Goal: Task Accomplishment & Management: Manage account settings

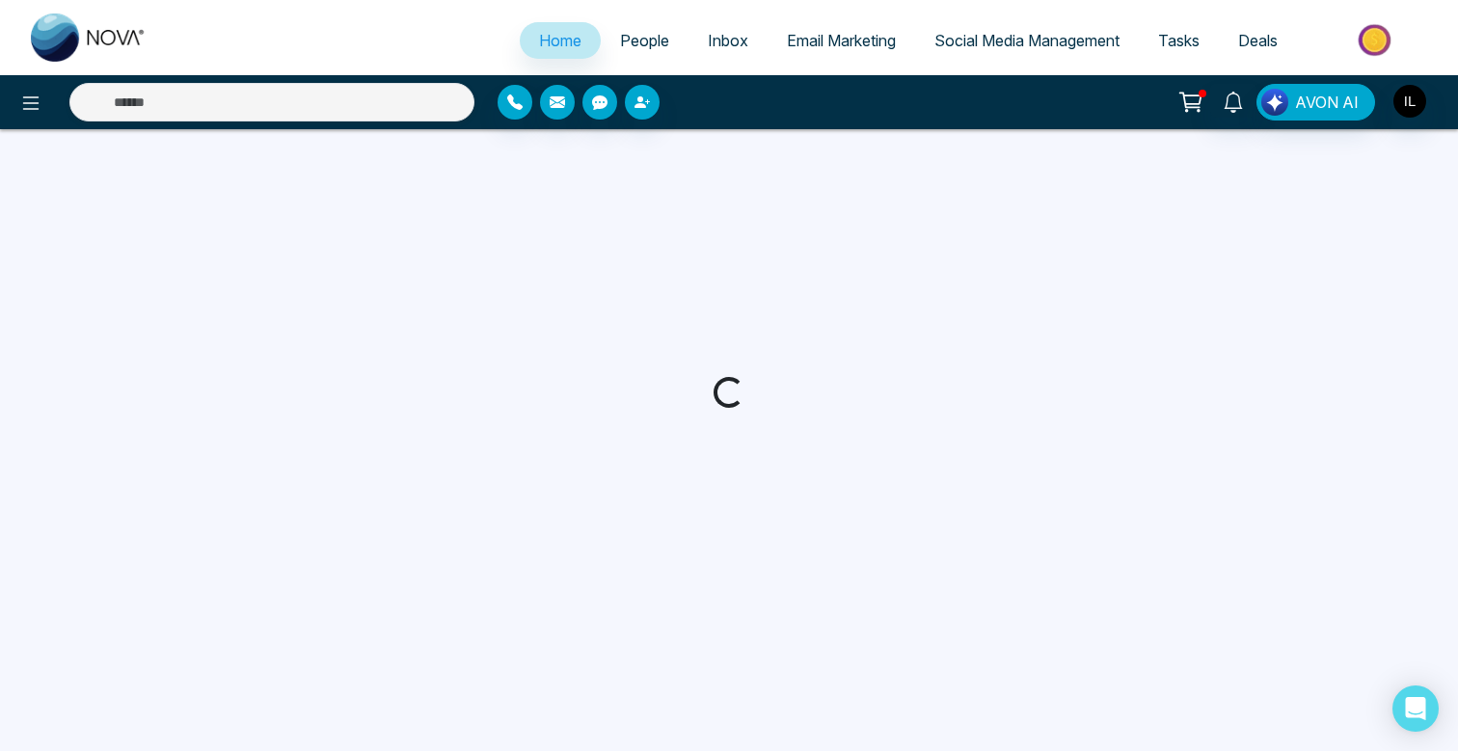
select select "*"
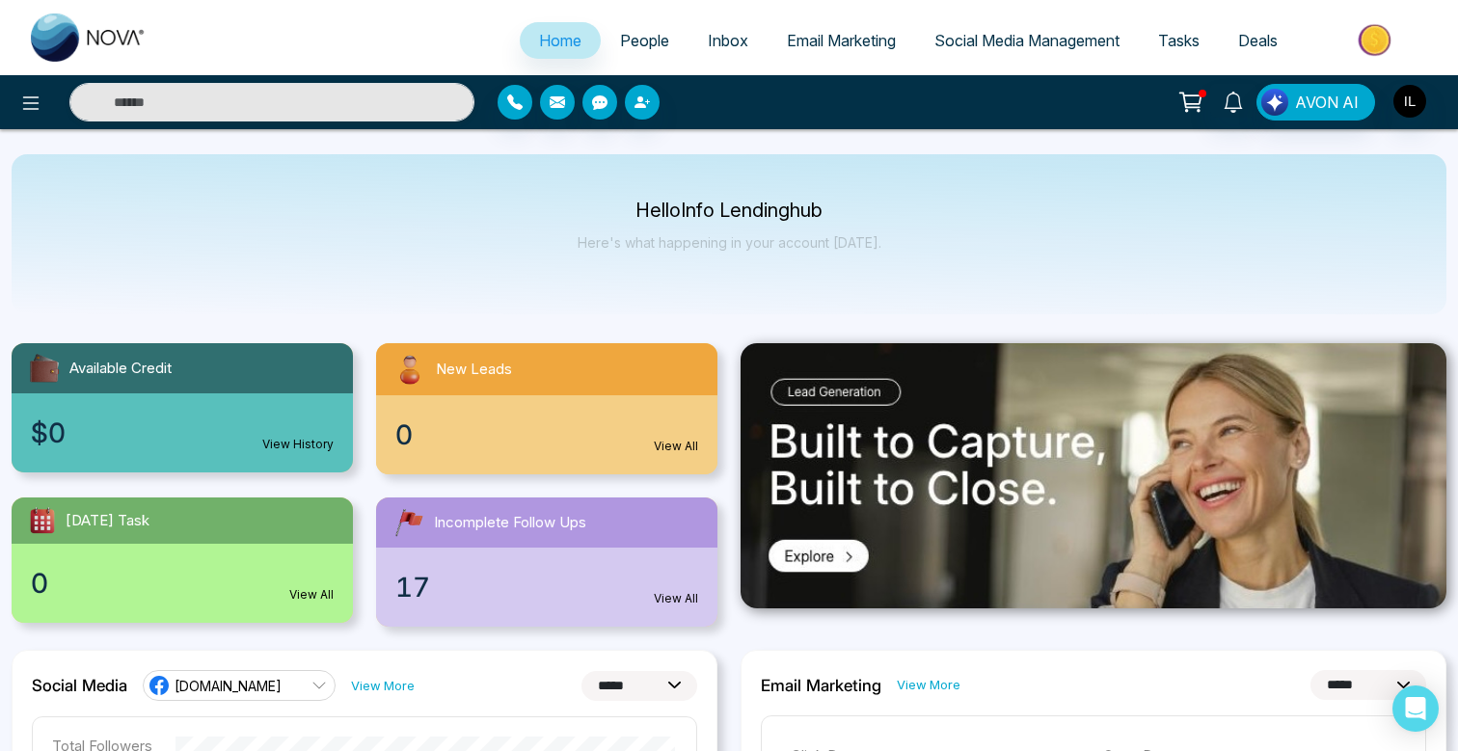
click at [1012, 45] on span "Social Media Management" at bounding box center [1027, 40] width 185 height 19
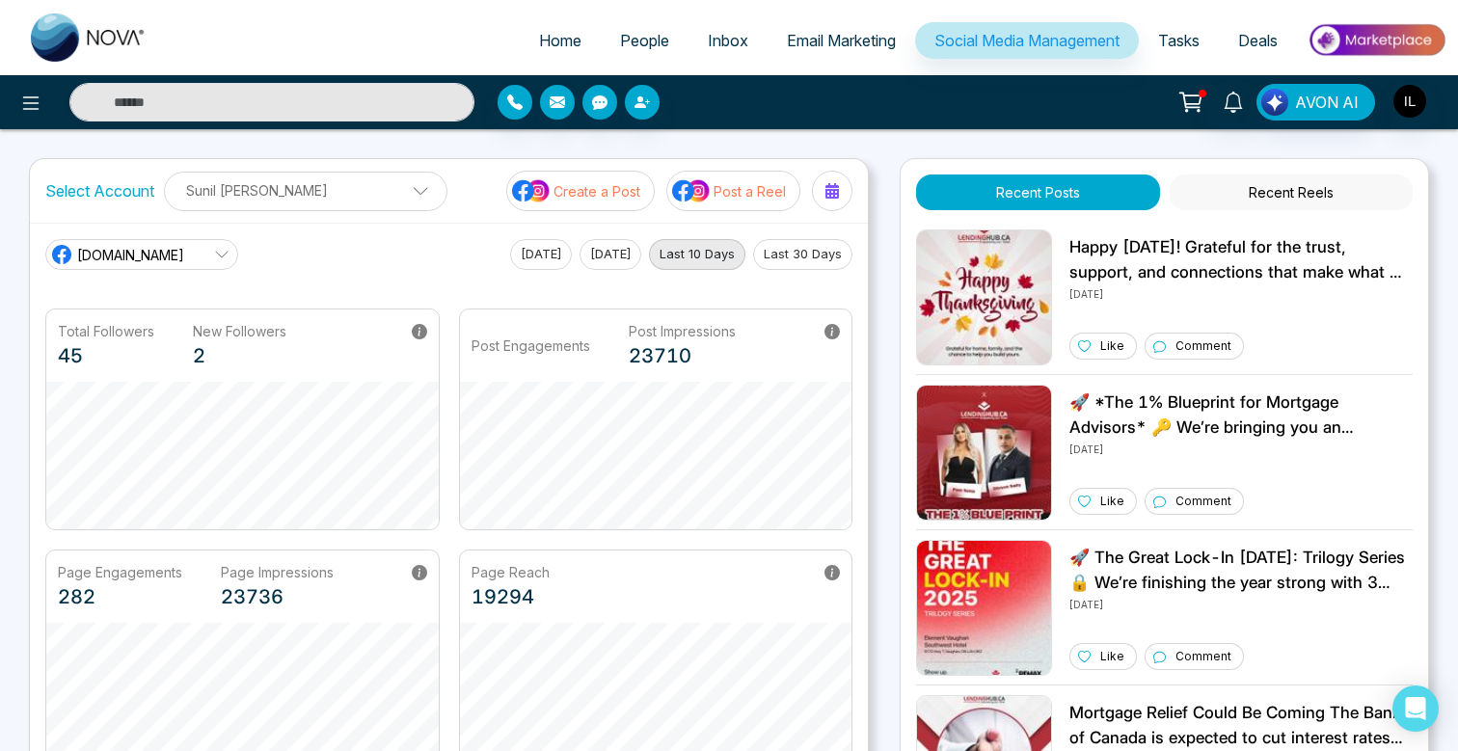
click at [599, 186] on p "Create a Post" at bounding box center [597, 191] width 87 height 20
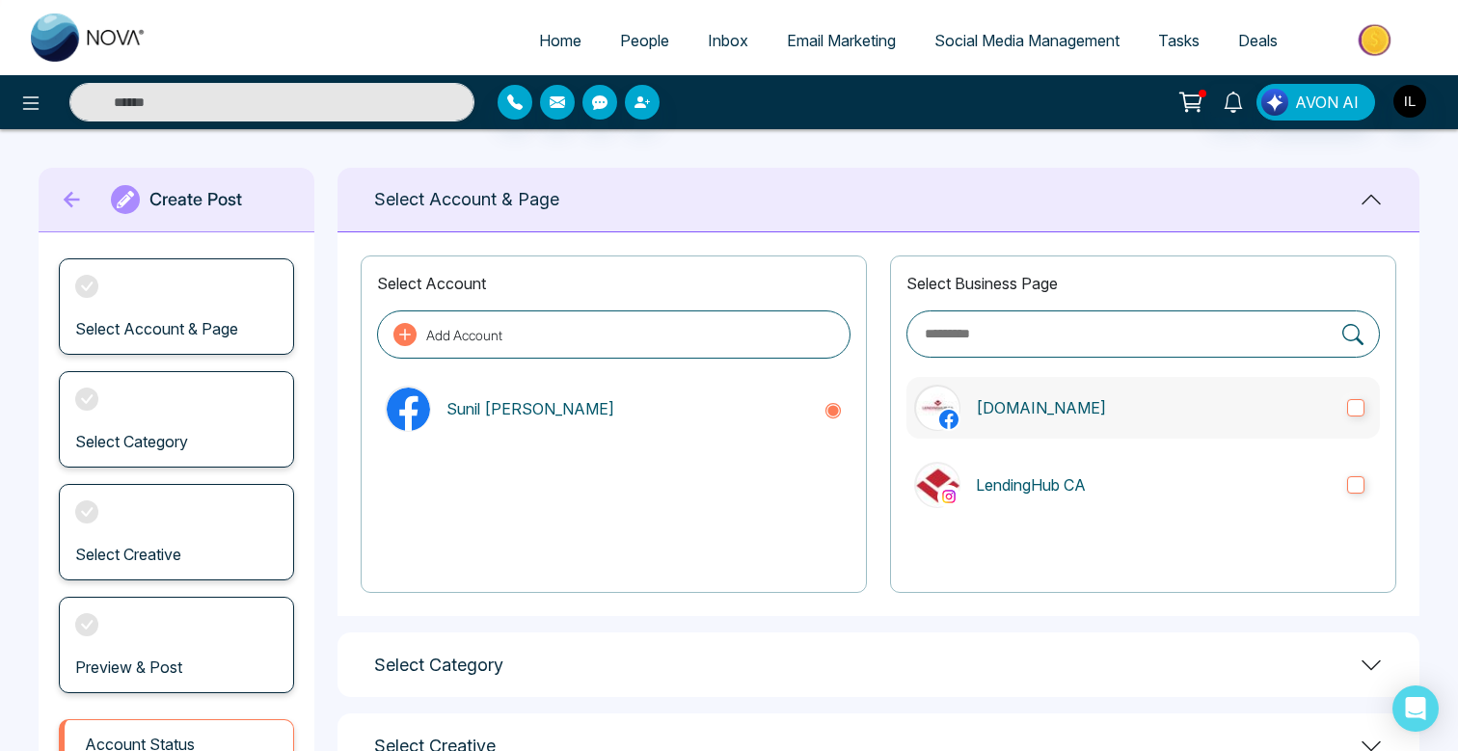
click at [1056, 413] on p "[DOMAIN_NAME]" at bounding box center [1154, 407] width 356 height 23
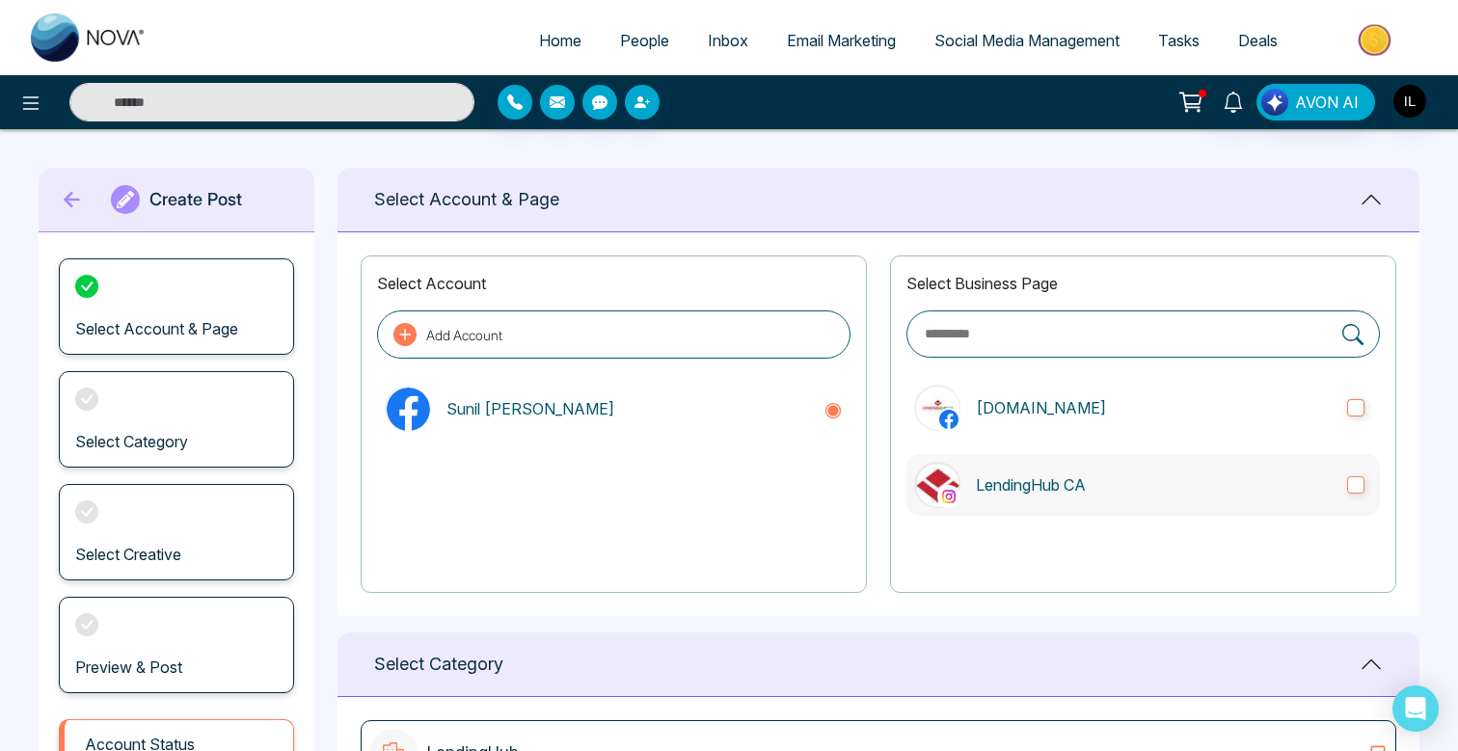
click at [1054, 507] on label "LendingHub CA" at bounding box center [1144, 485] width 474 height 62
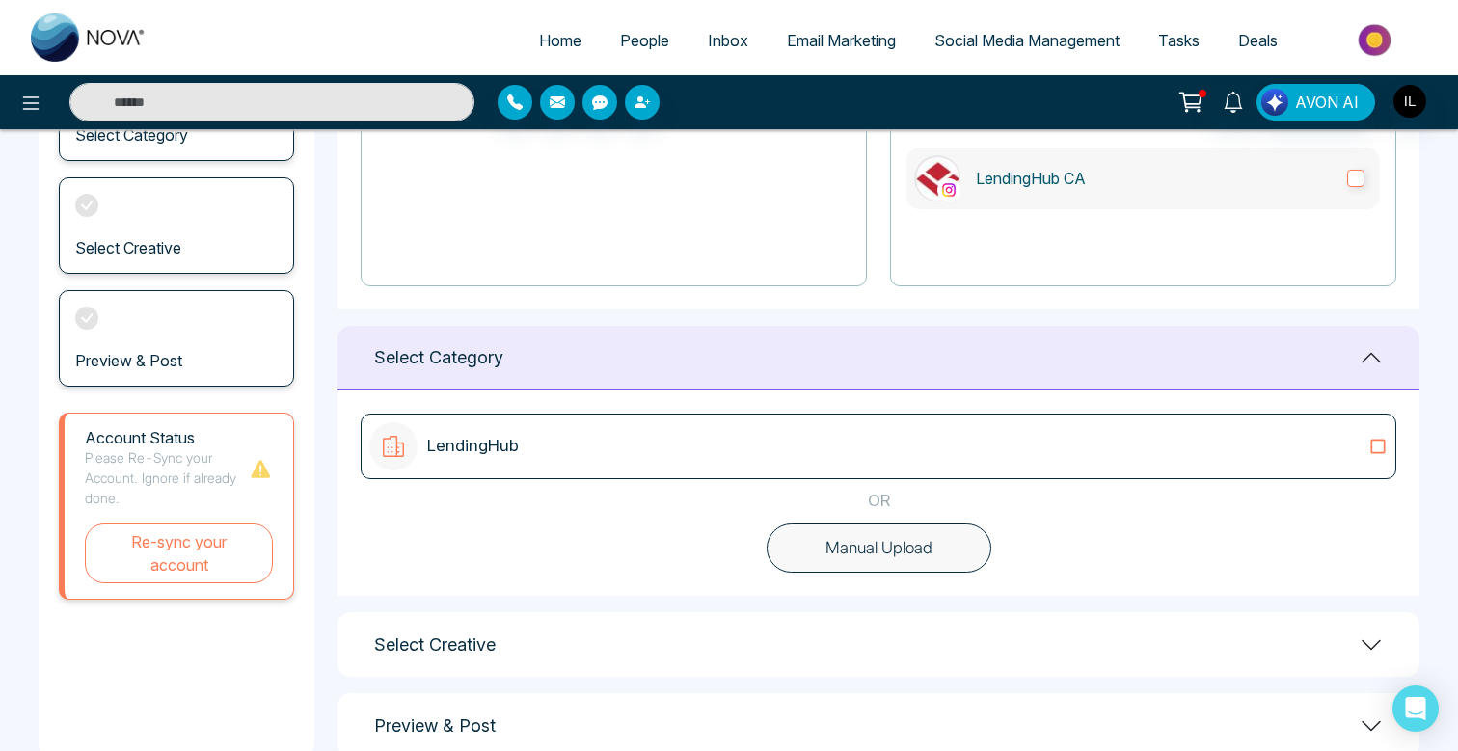
scroll to position [350, 0]
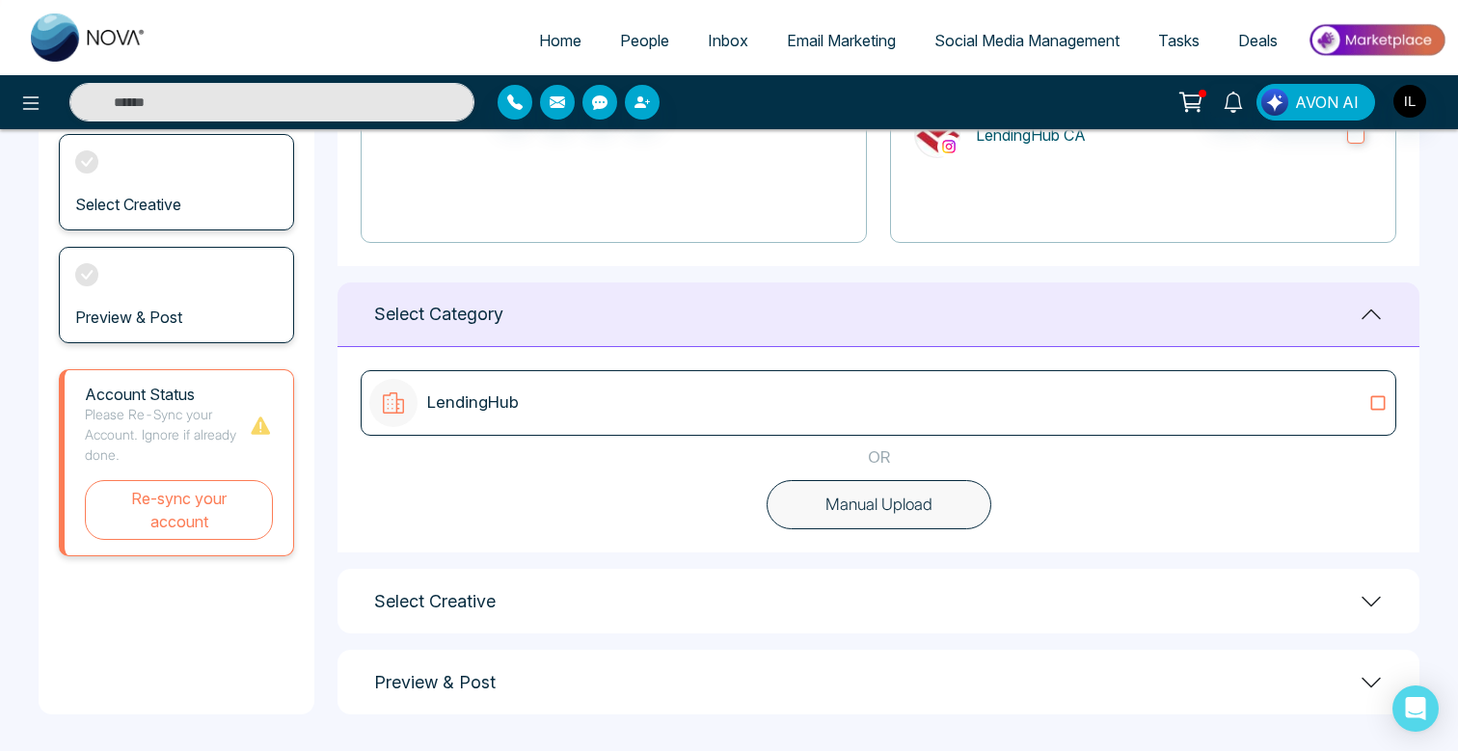
click at [1054, 418] on div "LendingHub" at bounding box center [878, 403] width 1019 height 48
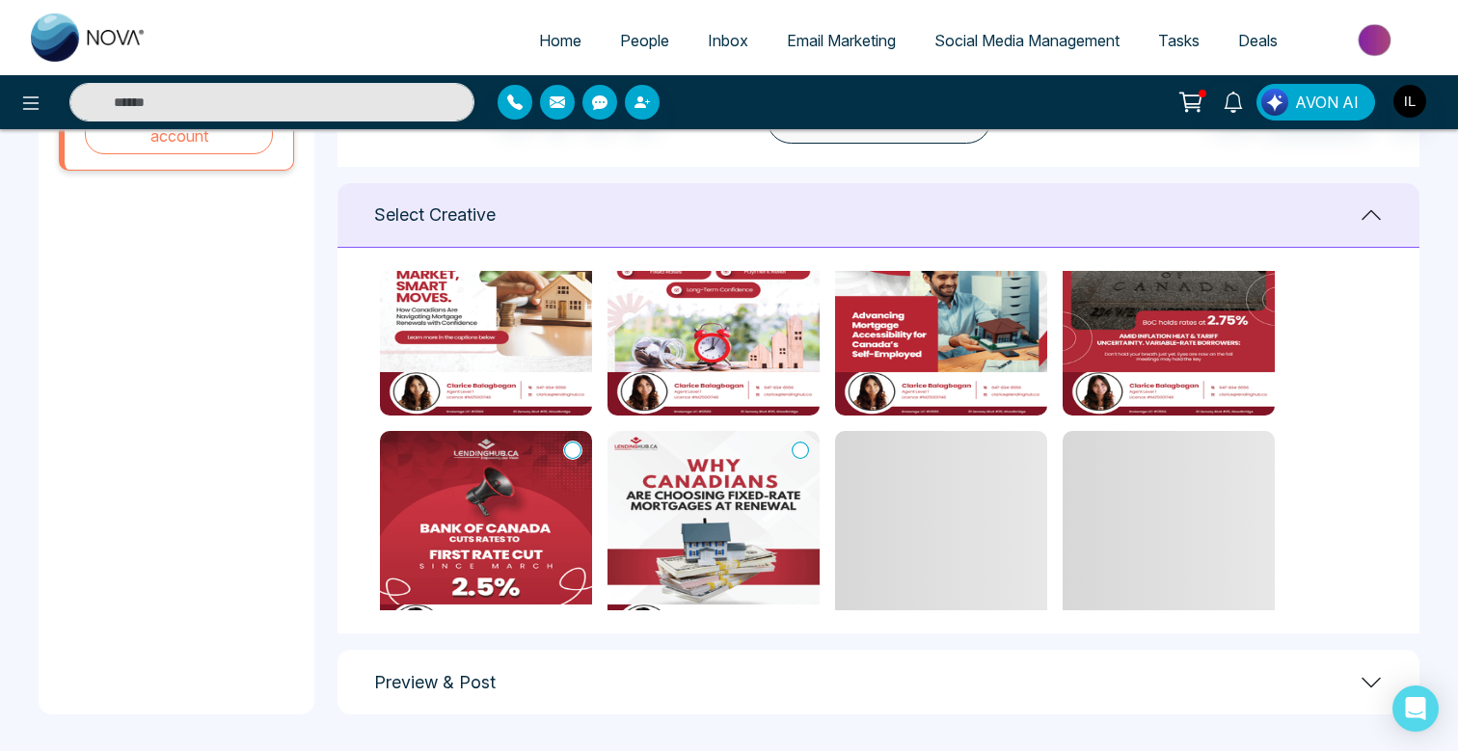
scroll to position [0, 0]
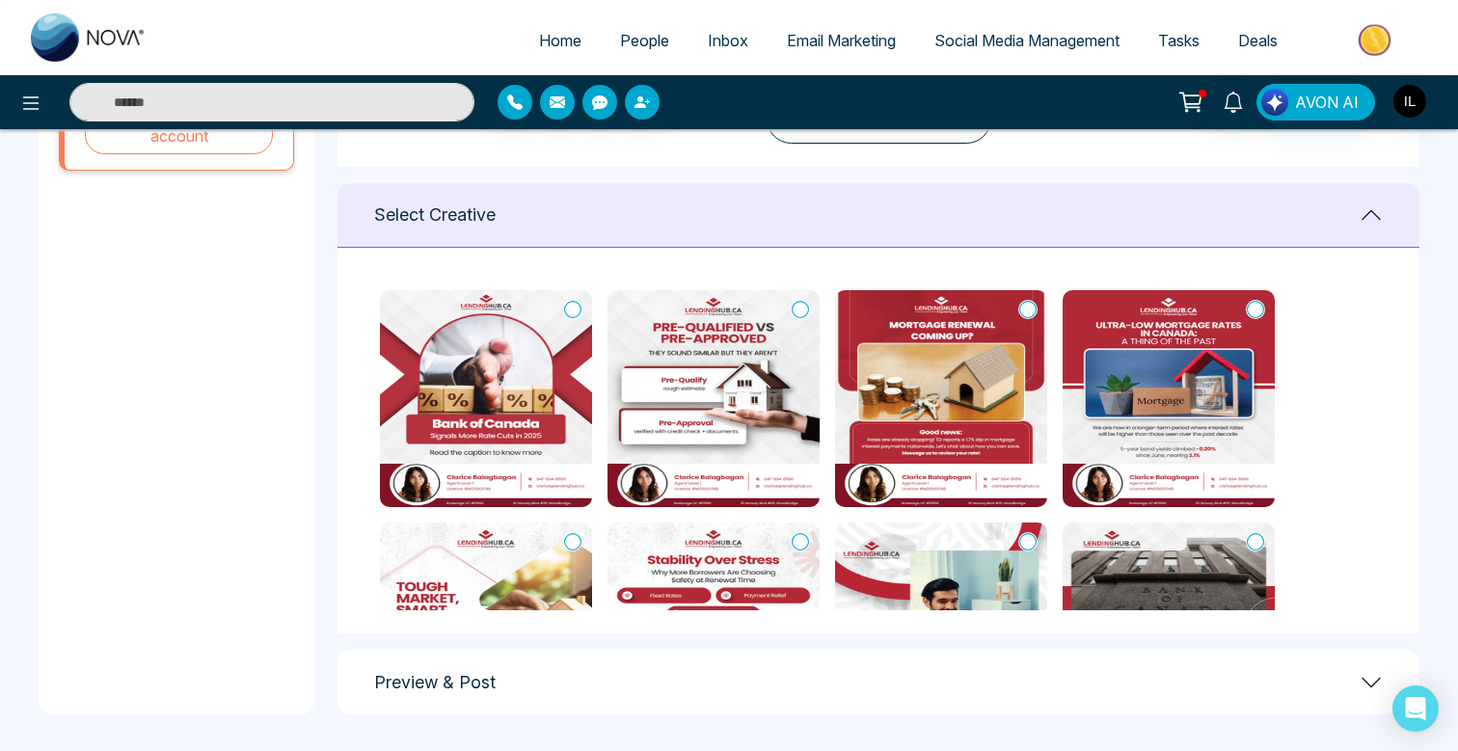
click at [567, 43] on span "Home" at bounding box center [560, 40] width 42 height 19
select select "*"
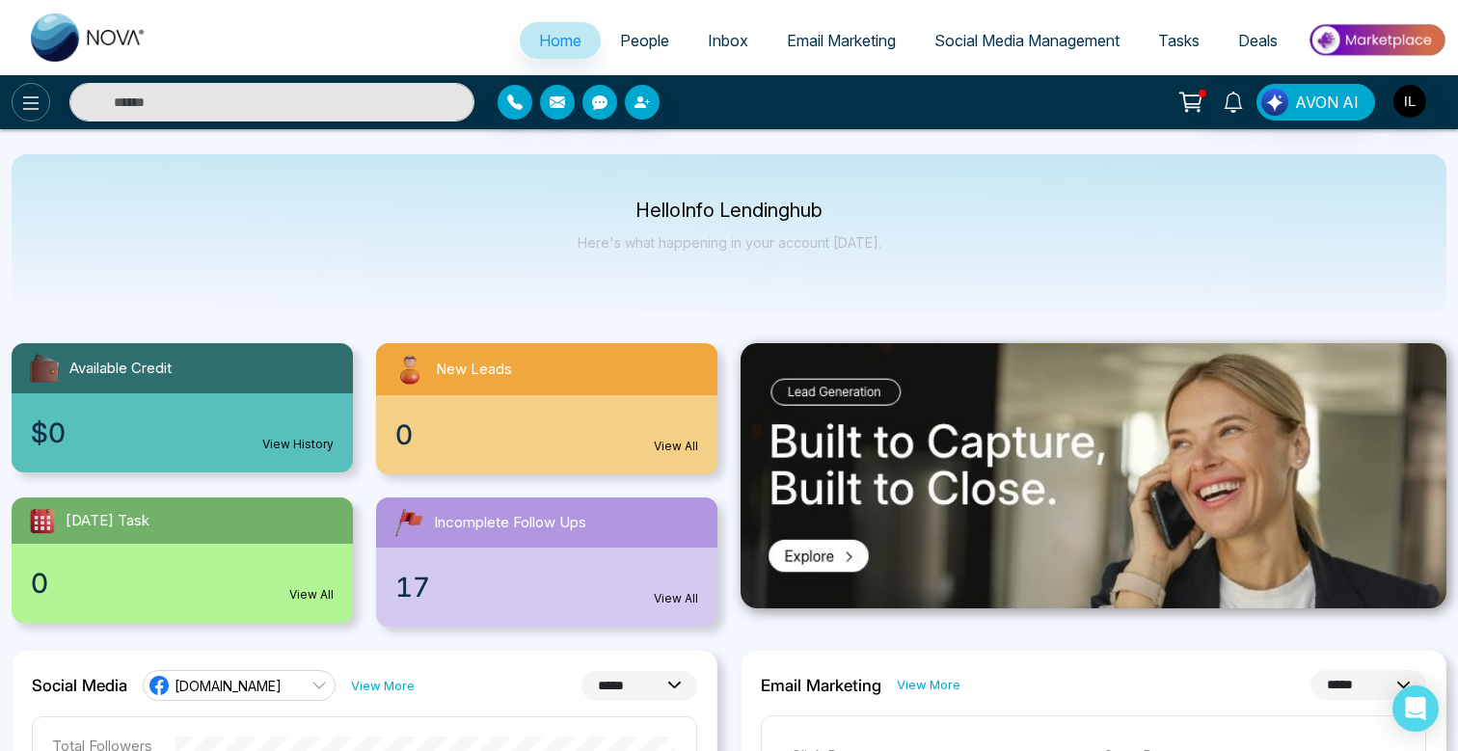
click at [27, 102] on icon at bounding box center [31, 103] width 16 height 14
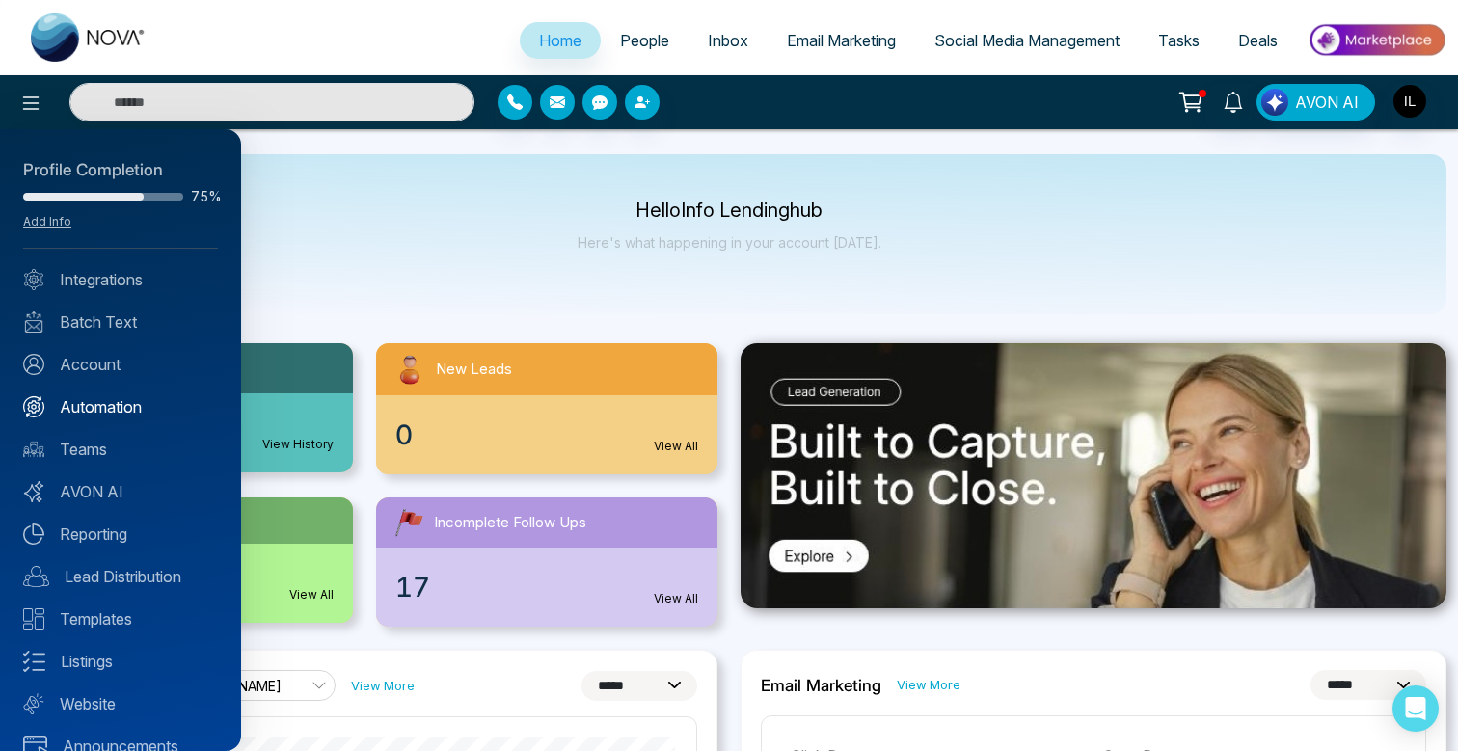
click at [99, 395] on link "Automation" at bounding box center [120, 406] width 195 height 23
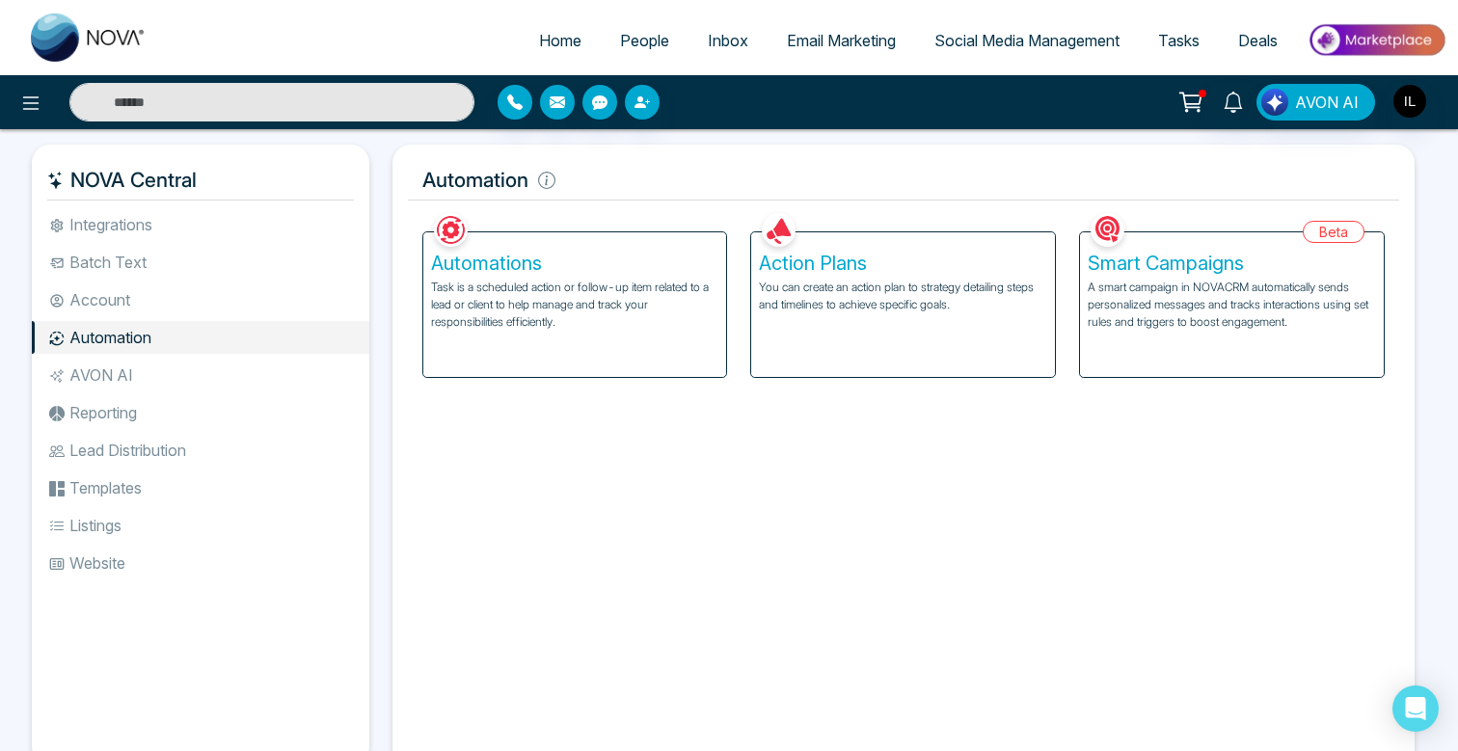
click at [994, 282] on p "You can create an action plan to strategy detailing steps and timelines to achi…" at bounding box center [903, 296] width 288 height 35
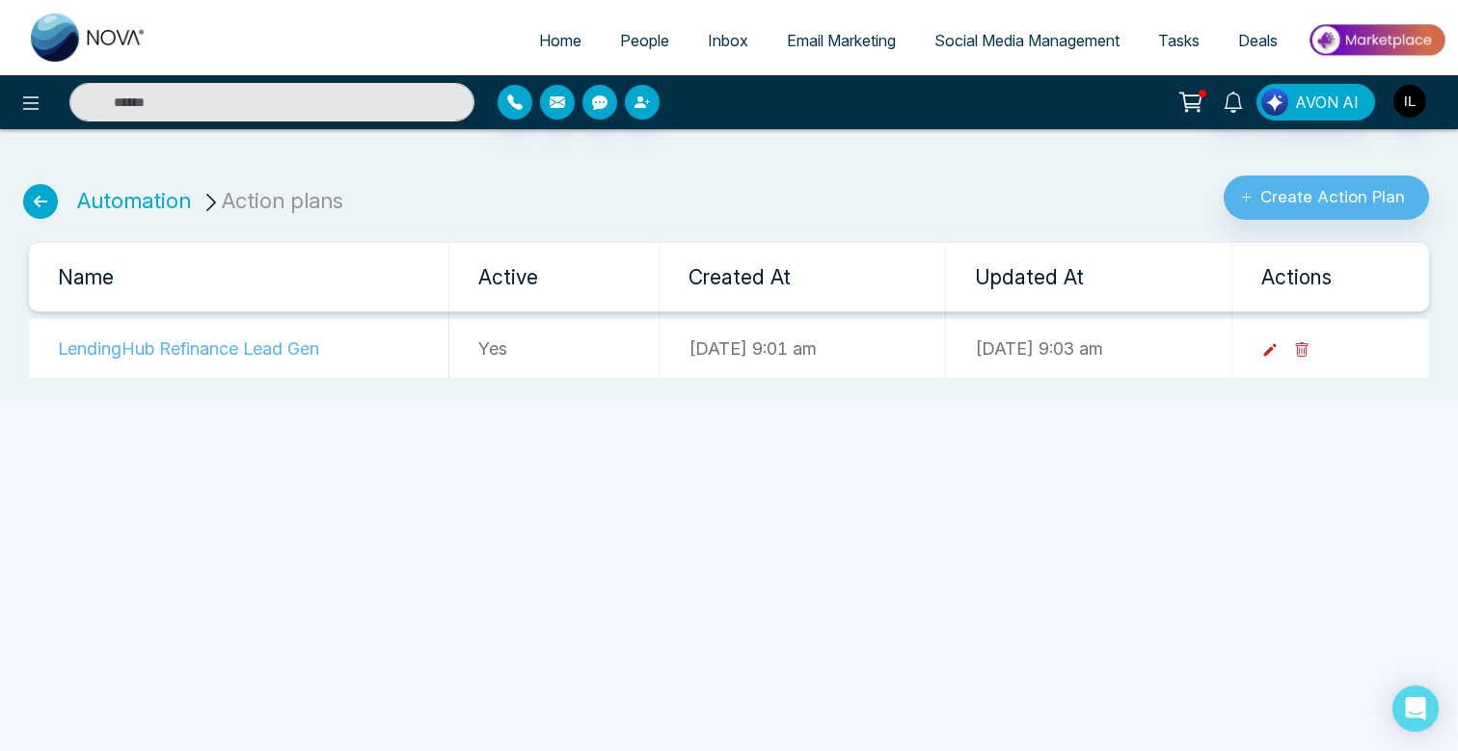
click at [1279, 355] on icon at bounding box center [1270, 349] width 17 height 17
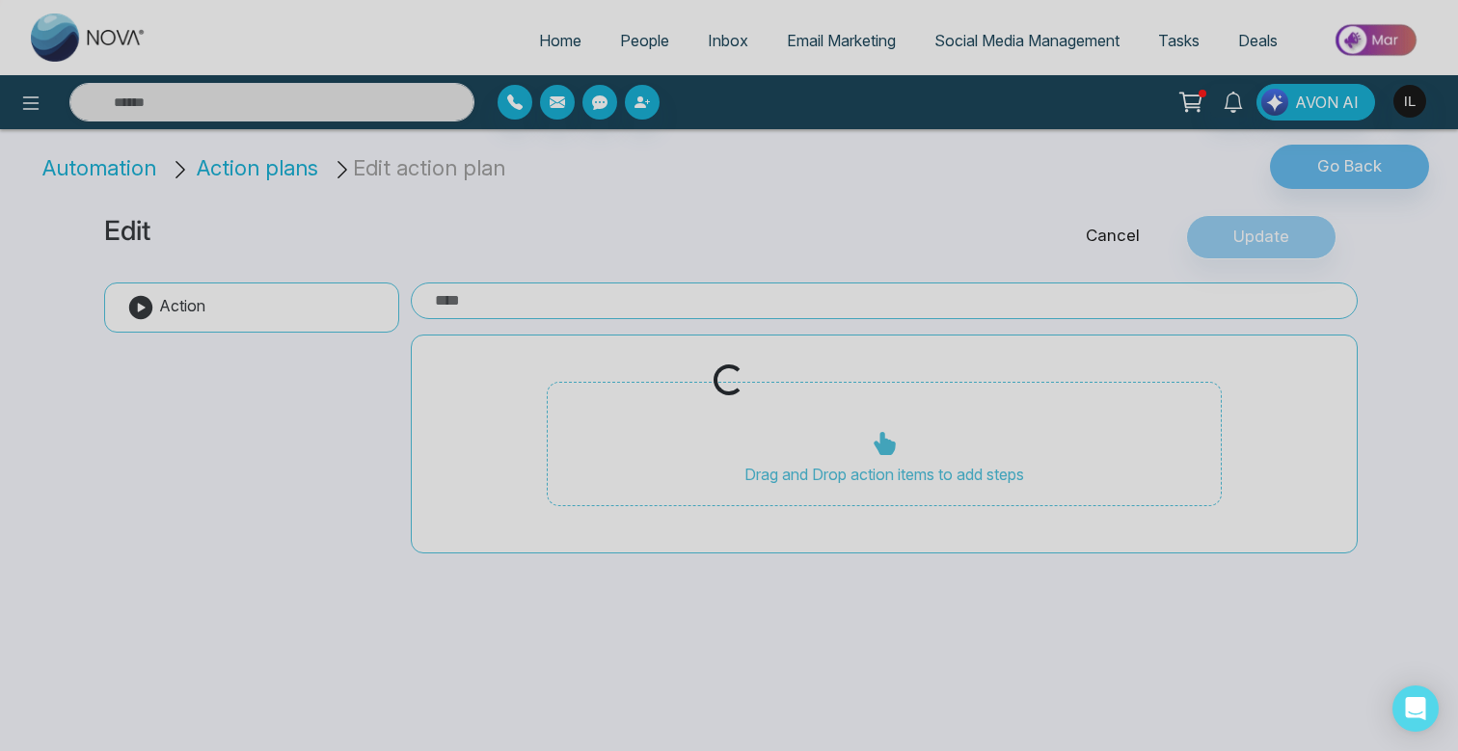
type input "**********"
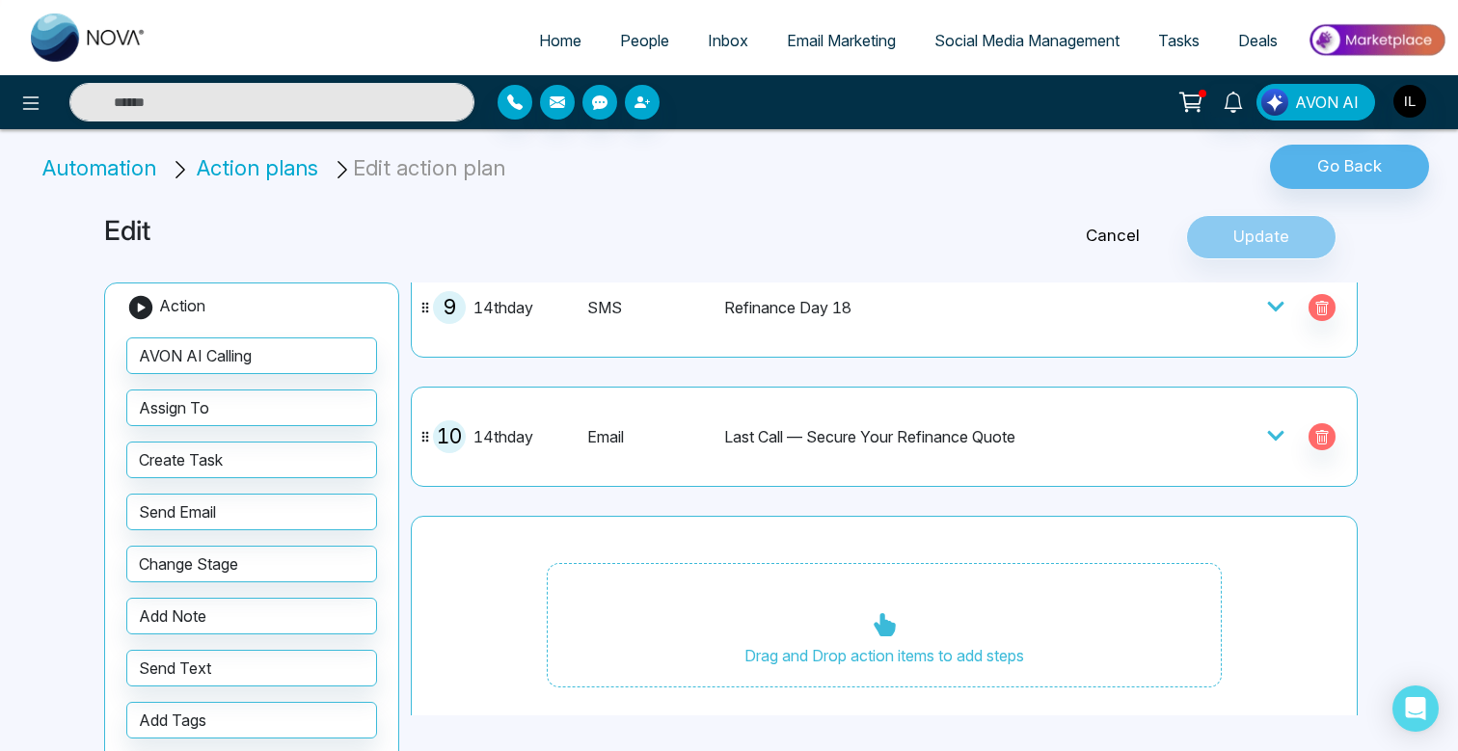
scroll to position [1112, 0]
click at [1267, 435] on icon at bounding box center [1276, 434] width 19 height 19
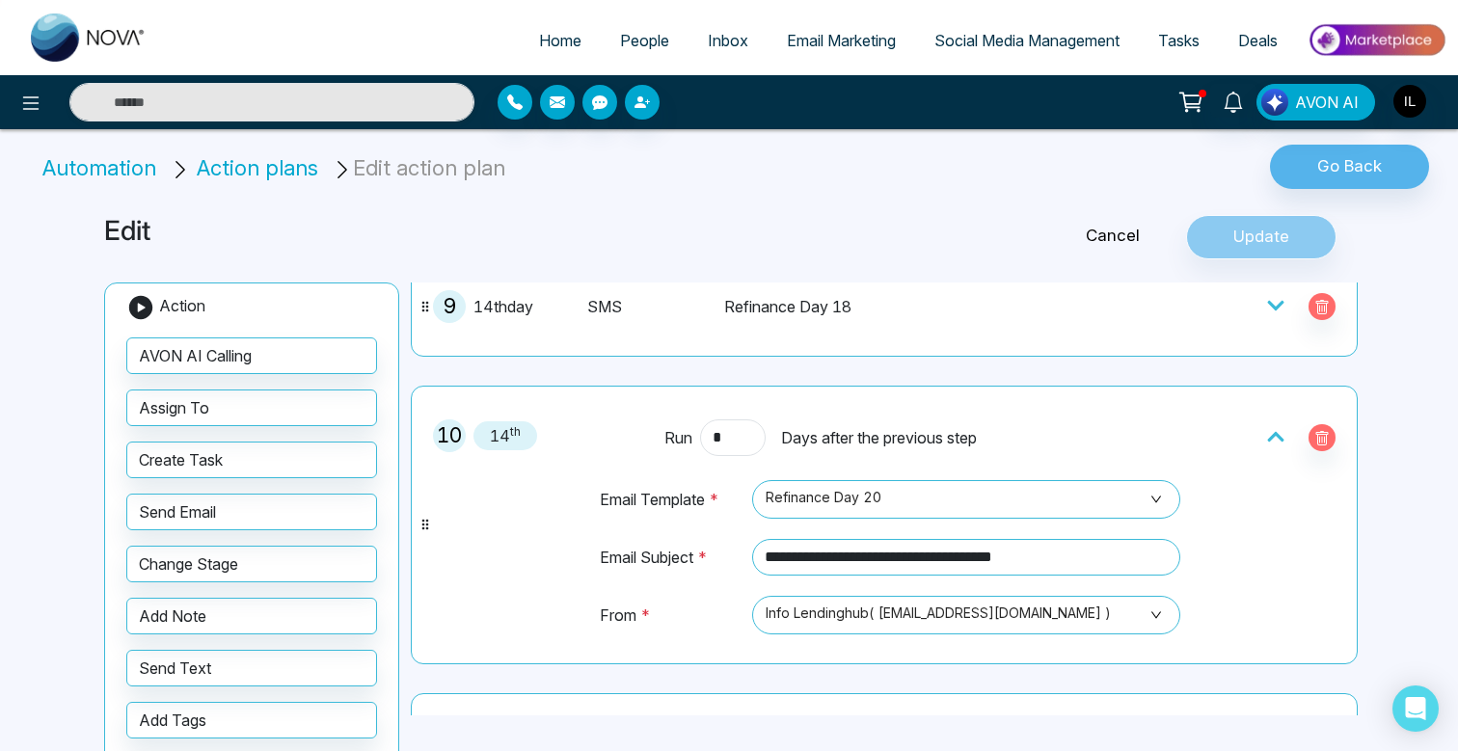
click at [1267, 435] on icon at bounding box center [1276, 436] width 19 height 19
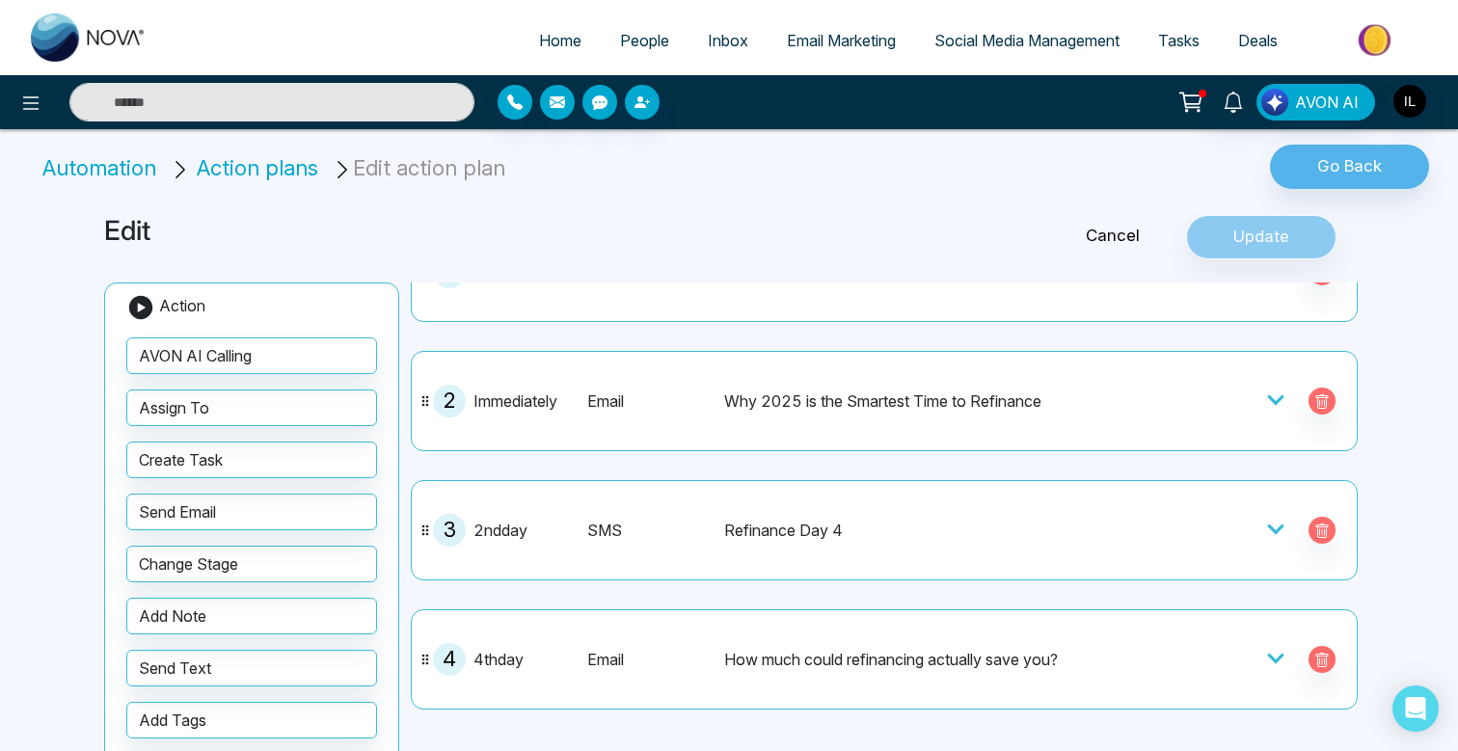
scroll to position [101, 0]
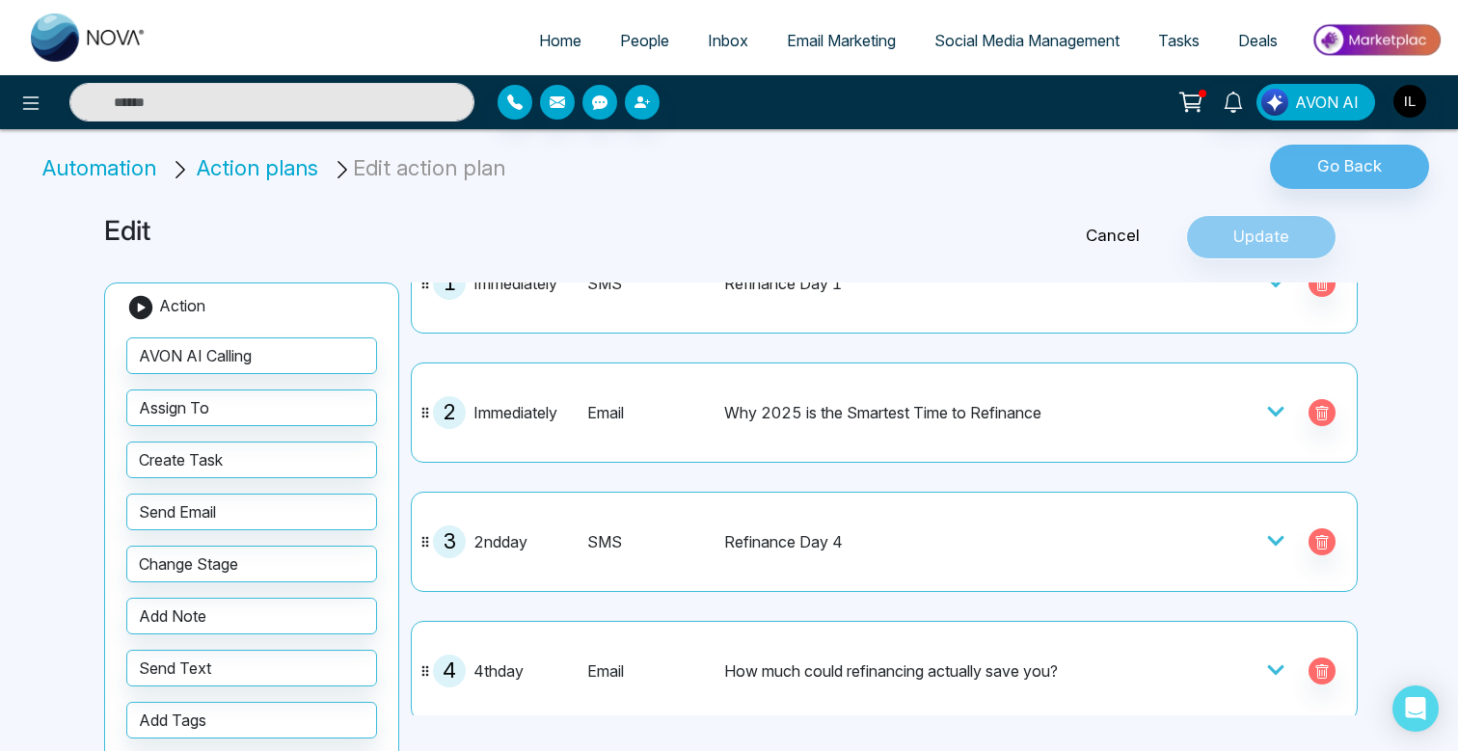
click at [834, 34] on span "Email Marketing" at bounding box center [841, 40] width 109 height 19
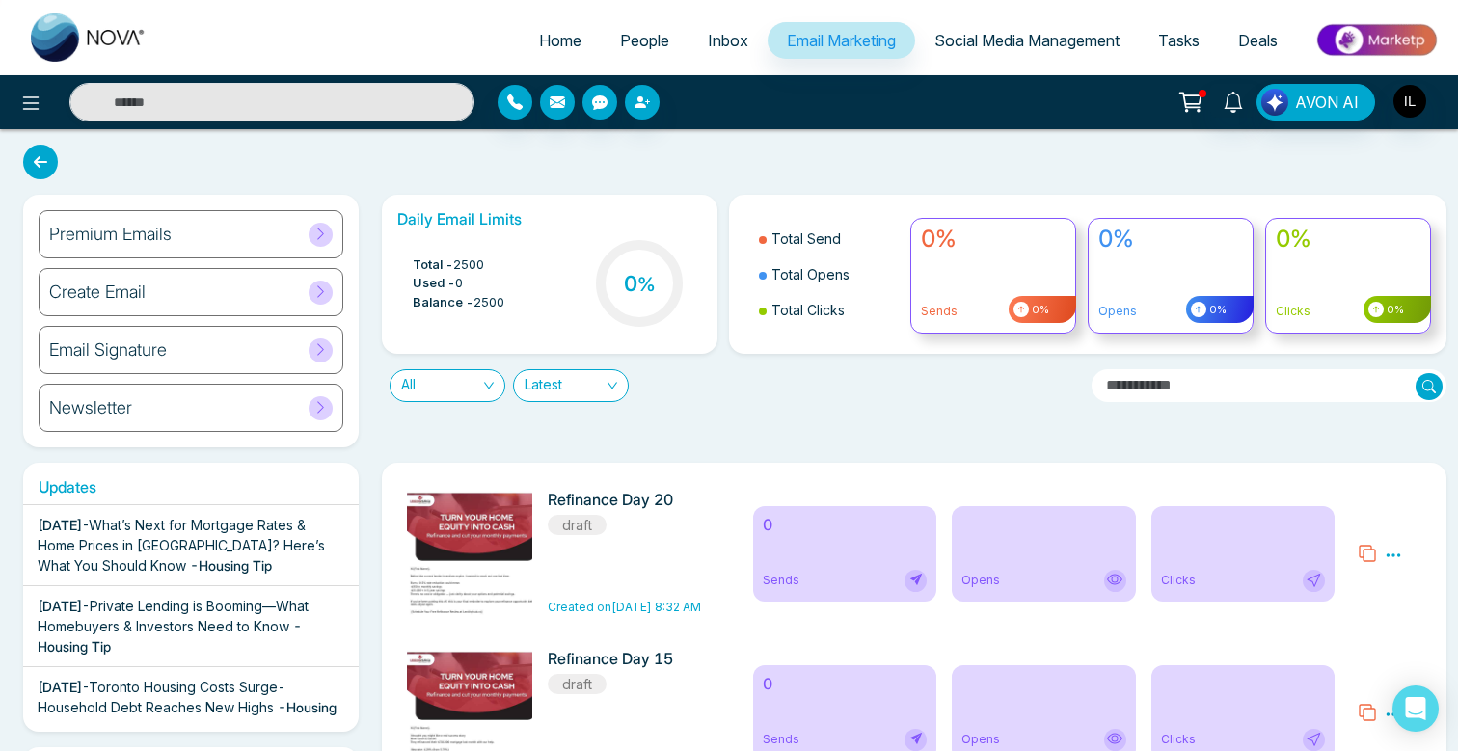
click at [564, 42] on span "Home" at bounding box center [560, 40] width 42 height 19
select select "*"
